Goal: Check status: Check status

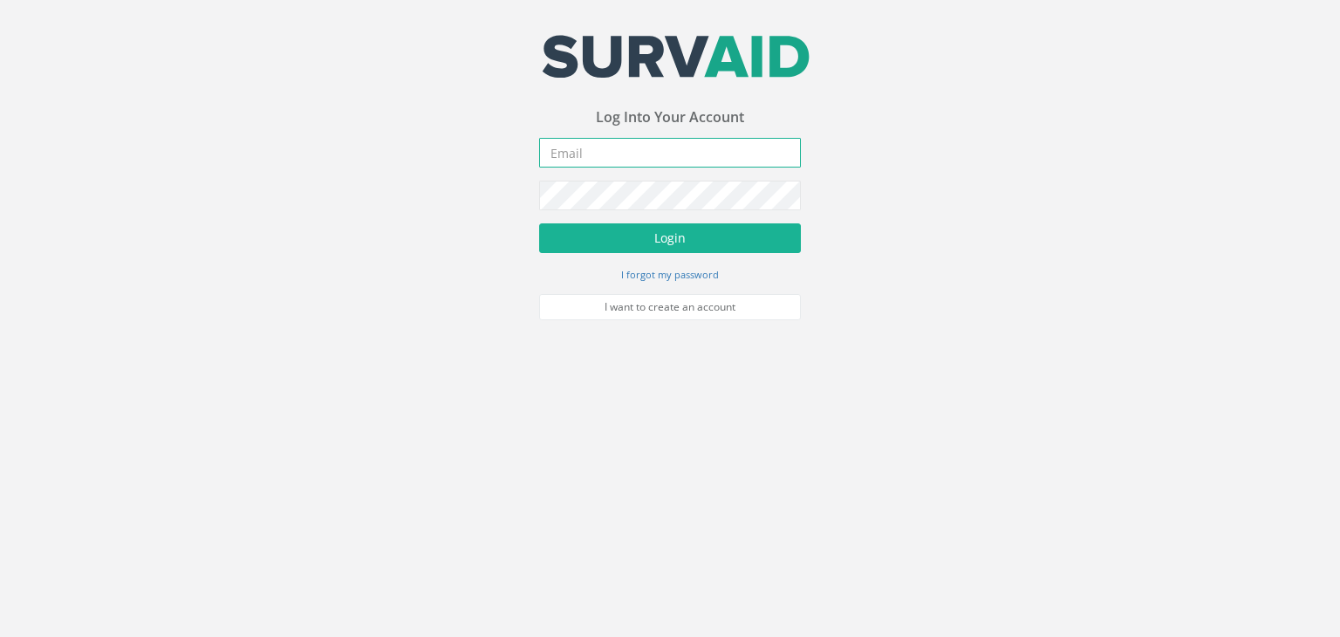
click at [568, 143] on input "email" at bounding box center [670, 153] width 262 height 30
type input "[EMAIL_ADDRESS][PERSON_NAME][DOMAIN_NAME]"
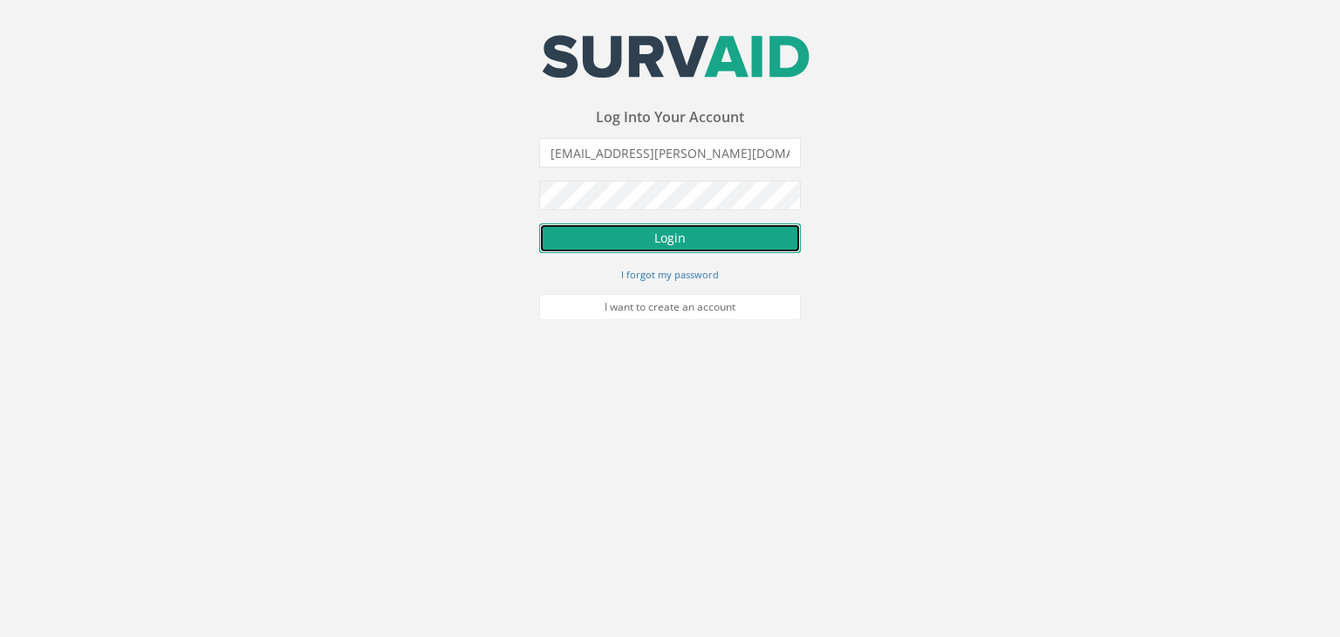
click at [632, 233] on button "Login" at bounding box center [670, 238] width 262 height 30
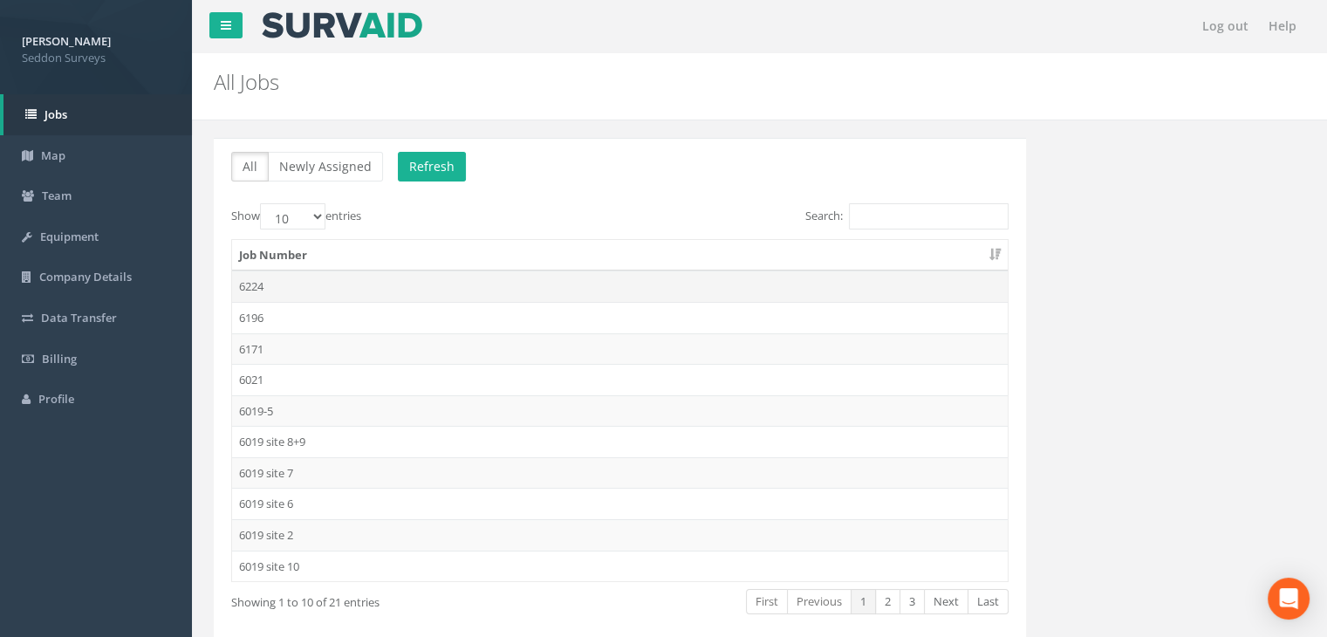
click at [244, 280] on td "6224" at bounding box center [620, 285] width 776 height 31
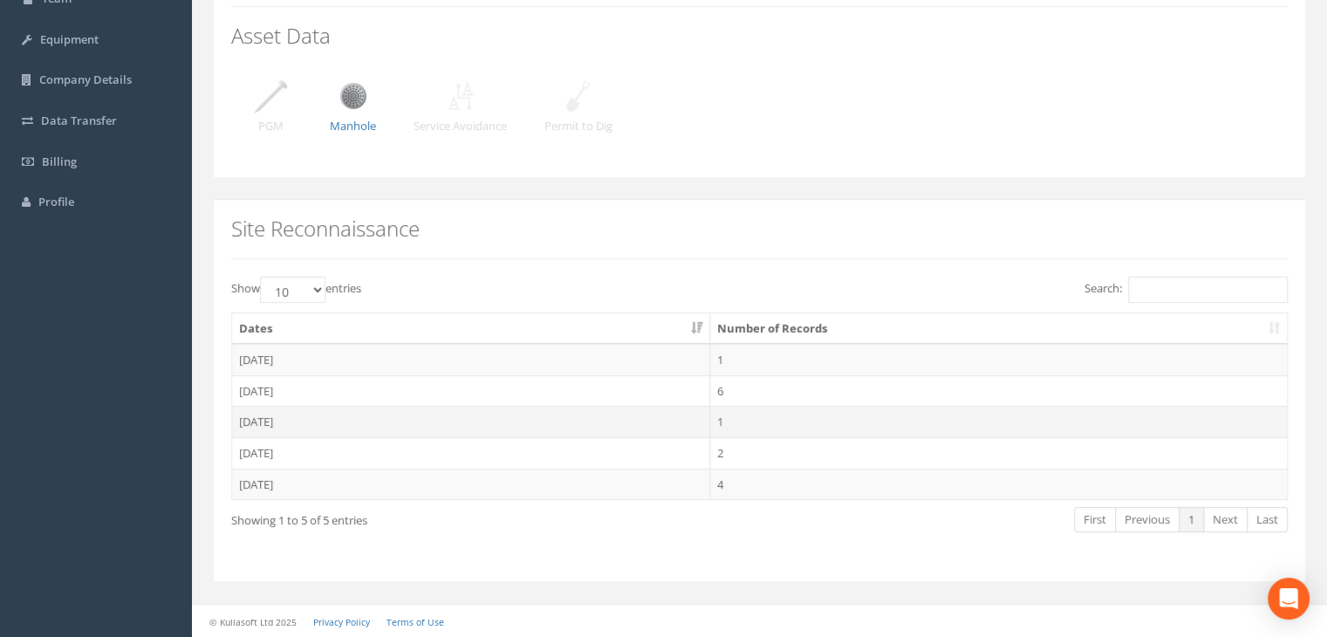
scroll to position [195, 0]
click at [281, 413] on td "[DATE]" at bounding box center [471, 422] width 478 height 31
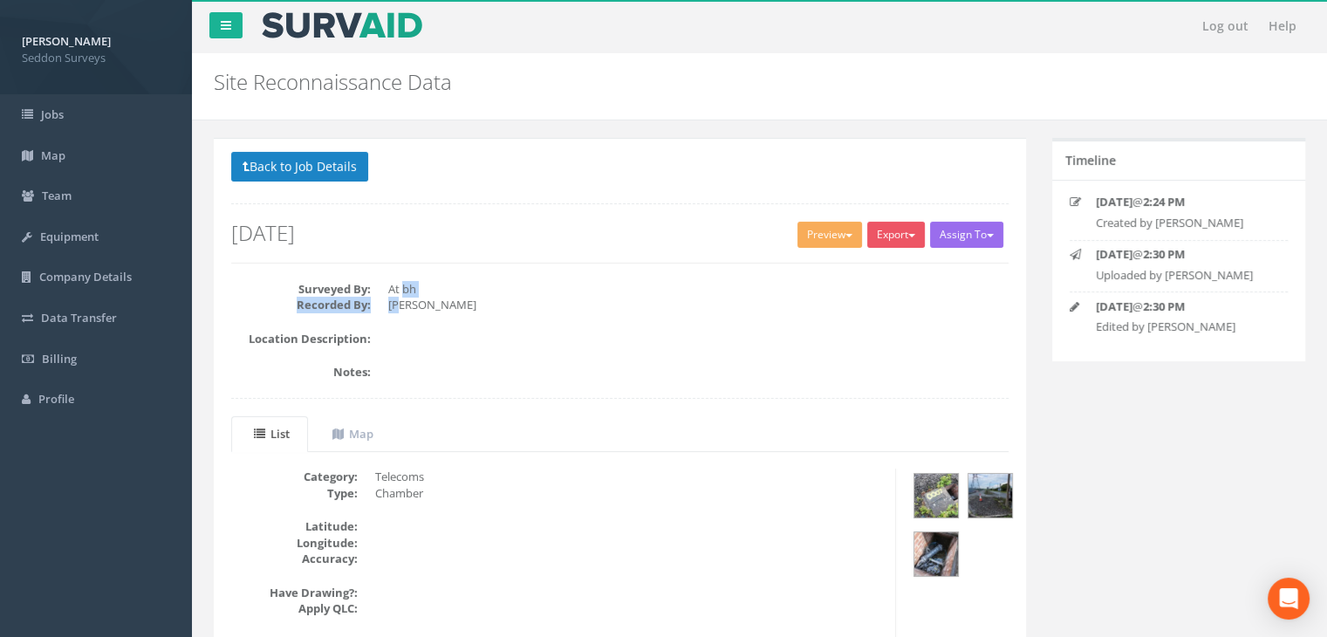
drag, startPoint x: 403, startPoint y: 290, endPoint x: 403, endPoint y: 303, distance: 13.1
click at [403, 303] on dl "Surveyed By: At bh Recorded By: [PERSON_NAME]" at bounding box center [619, 297] width 777 height 32
click at [439, 306] on dd "[PERSON_NAME]" at bounding box center [698, 305] width 620 height 17
drag, startPoint x: 414, startPoint y: 306, endPoint x: 402, endPoint y: 277, distance: 31.8
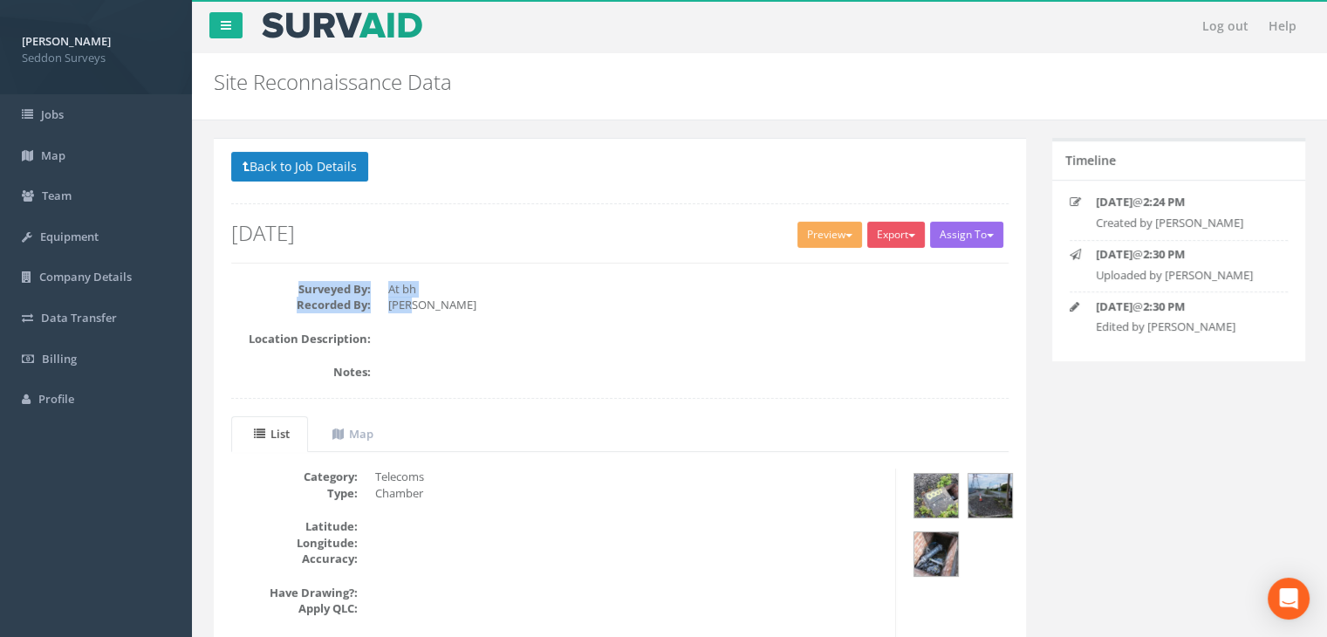
click at [402, 274] on div "Back to Job Details Assign To No Companies Added Export SurvAid Standard Previe…" at bounding box center [619, 216] width 803 height 128
drag, startPoint x: 396, startPoint y: 286, endPoint x: 400, endPoint y: 299, distance: 13.5
click at [396, 296] on dl "Surveyed By: At bh Recorded By: [PERSON_NAME]" at bounding box center [619, 297] width 777 height 32
drag, startPoint x: 408, startPoint y: 304, endPoint x: 403, endPoint y: 290, distance: 14.9
click at [403, 290] on dl "Surveyed By: At bh Recorded By: [PERSON_NAME]" at bounding box center [619, 297] width 777 height 32
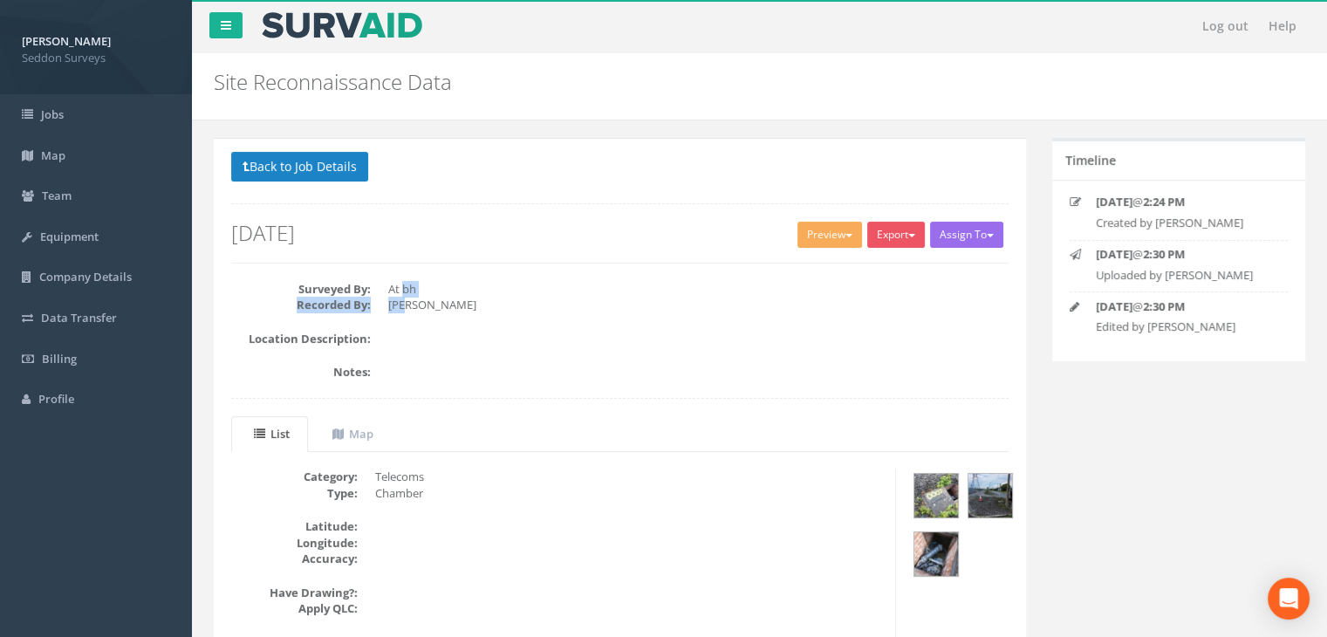
click at [403, 290] on dd "At bh" at bounding box center [698, 289] width 620 height 17
click at [321, 165] on button "Back to Job Details" at bounding box center [299, 167] width 137 height 30
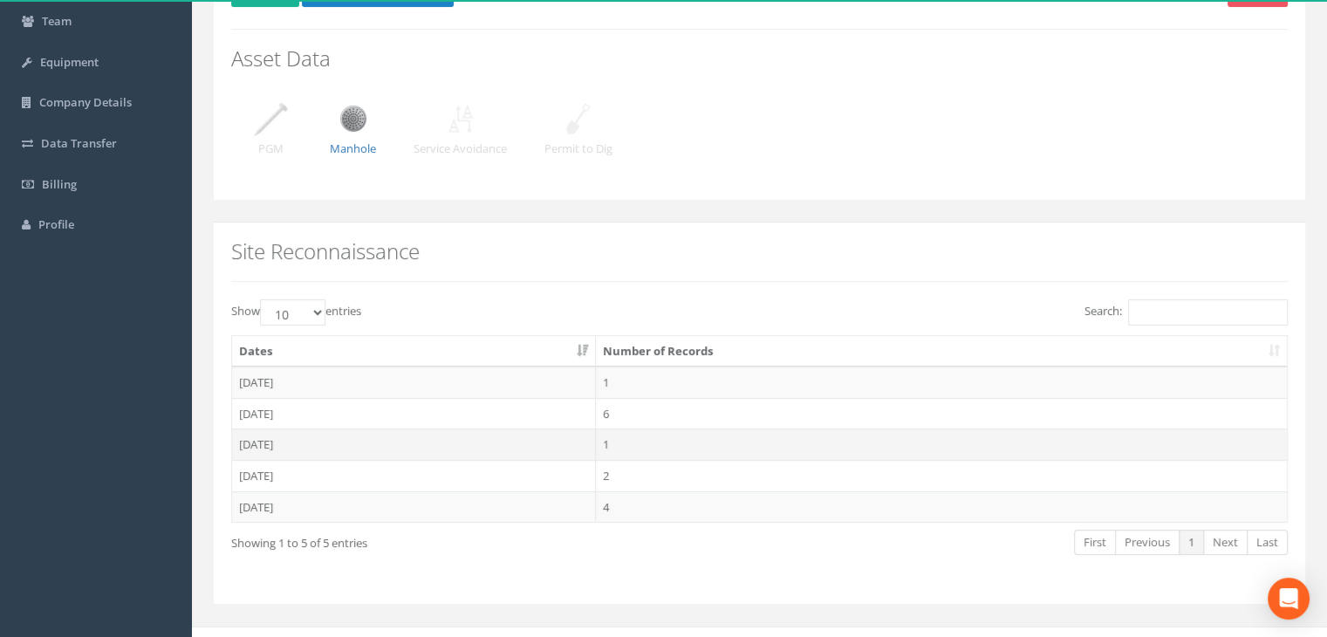
scroll to position [195, 0]
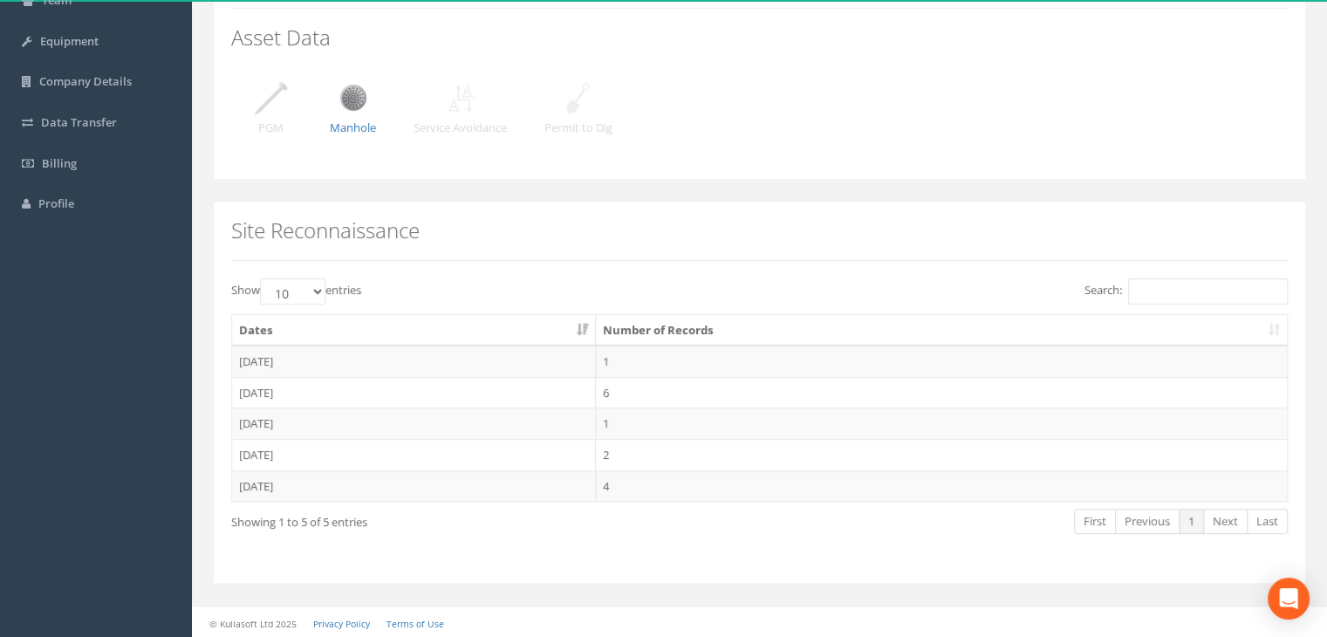
click at [376, 104] on div "Manhole" at bounding box center [353, 110] width 46 height 69
click at [356, 103] on img at bounding box center [354, 98] width 44 height 44
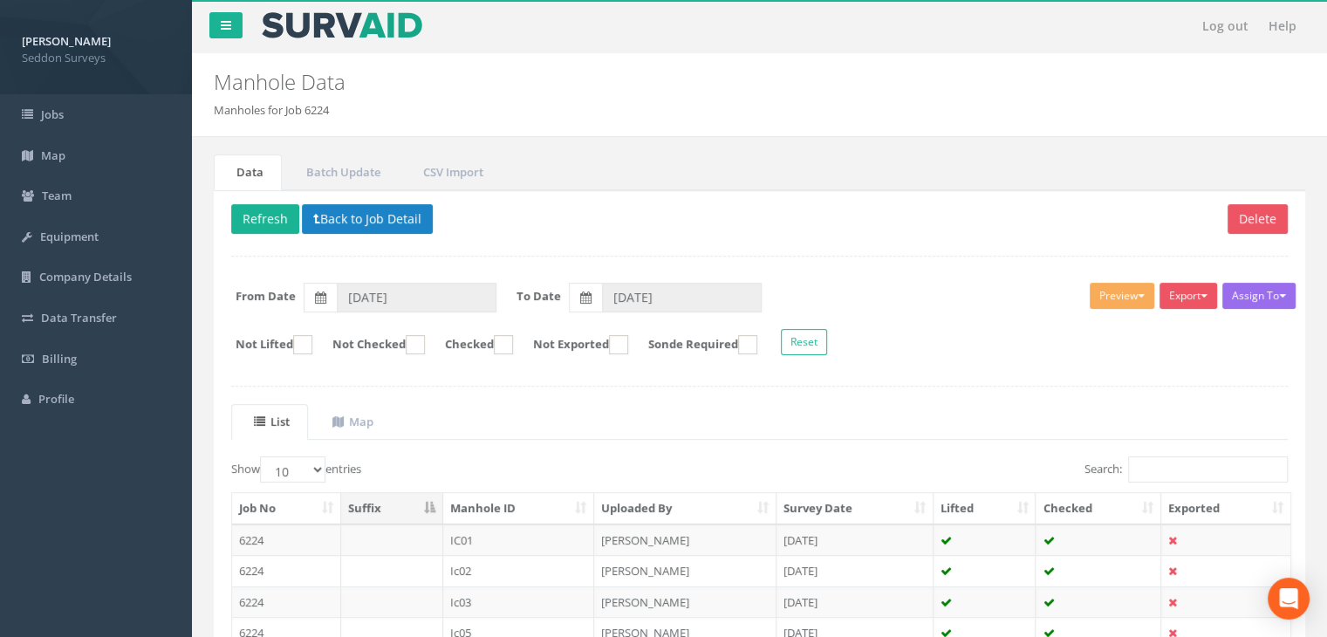
scroll to position [332, 0]
